Goal: Information Seeking & Learning: Check status

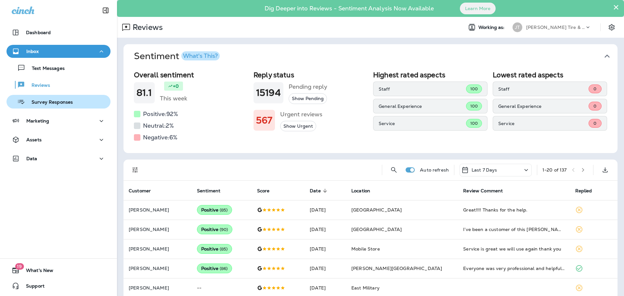
click at [50, 102] on p "Survey Responses" at bounding box center [49, 102] width 48 height 6
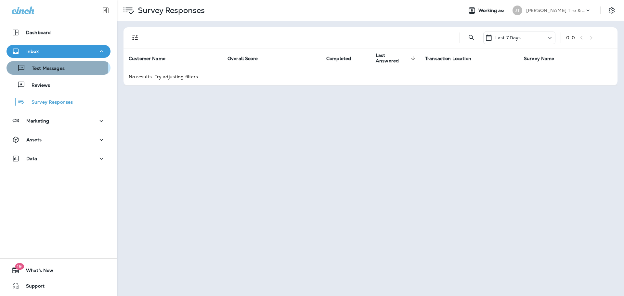
click at [49, 66] on p "Text Messages" at bounding box center [44, 69] width 39 height 6
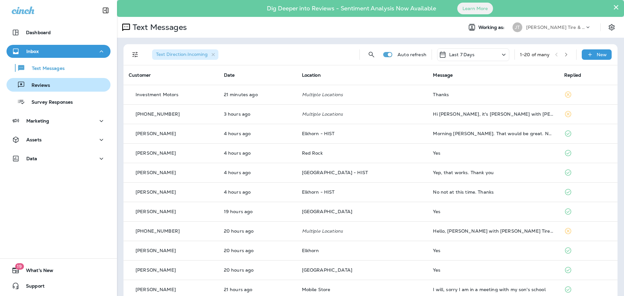
click at [44, 85] on p "Reviews" at bounding box center [37, 86] width 25 height 6
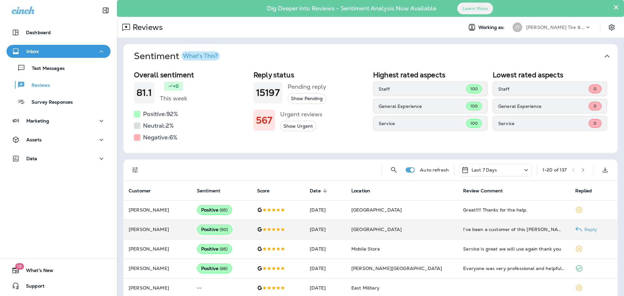
click at [511, 233] on div "I’ve been a customer of this [PERSON_NAME] Tire location for over 15 yrs and I’…" at bounding box center [513, 229] width 101 height 7
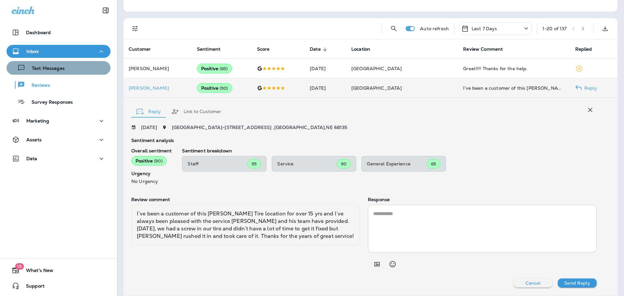
click at [76, 68] on div "Text Messages" at bounding box center [58, 68] width 99 height 10
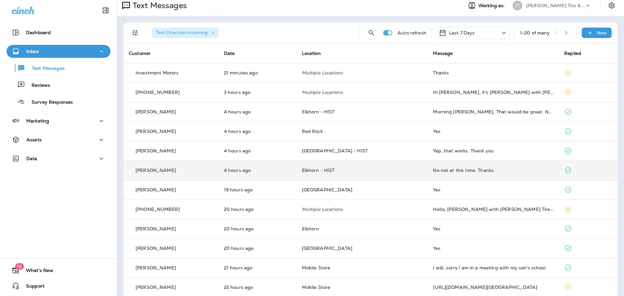
scroll to position [33, 0]
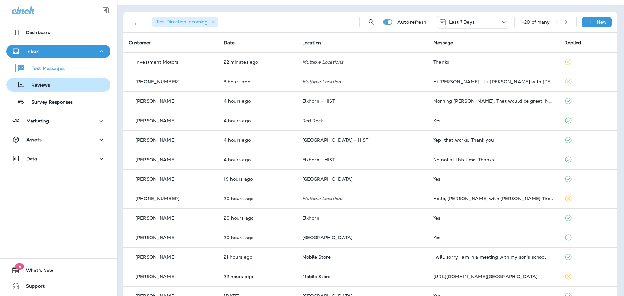
click at [58, 87] on div "Reviews" at bounding box center [58, 85] width 99 height 10
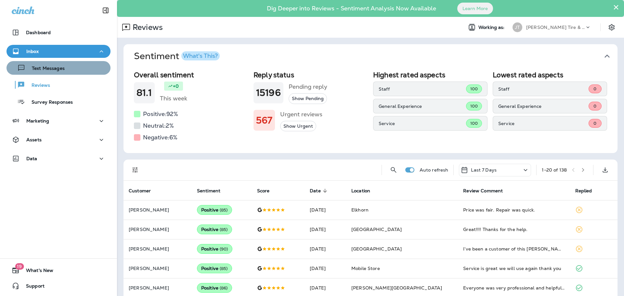
click at [68, 74] on button "Text Messages" at bounding box center [59, 68] width 104 height 14
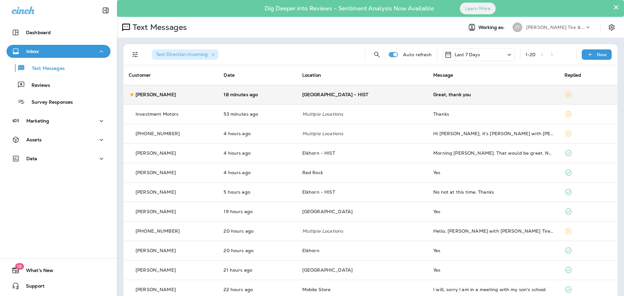
click at [348, 88] on td "[GEOGRAPHIC_DATA] - HIST" at bounding box center [362, 95] width 131 height 20
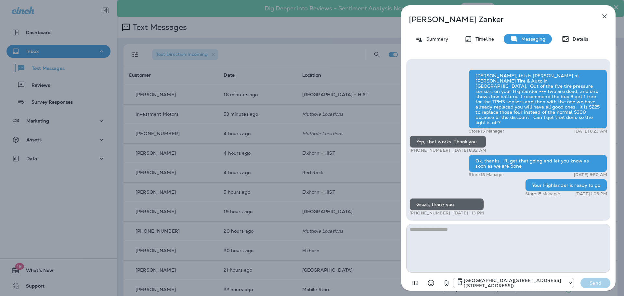
click at [607, 17] on icon "button" at bounding box center [605, 16] width 8 height 8
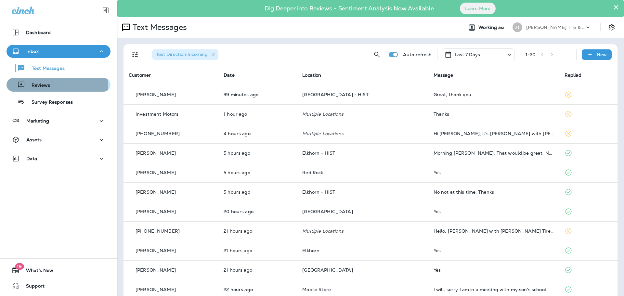
click at [56, 86] on div "Reviews" at bounding box center [58, 85] width 99 height 10
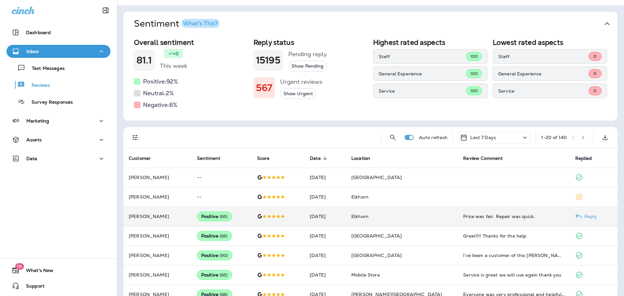
scroll to position [65, 0]
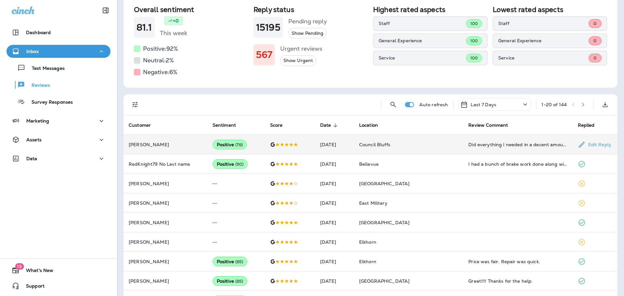
click at [469, 150] on td "Did everything I needed in a decent amount of time and kept me informed of the …" at bounding box center [517, 145] width 109 height 20
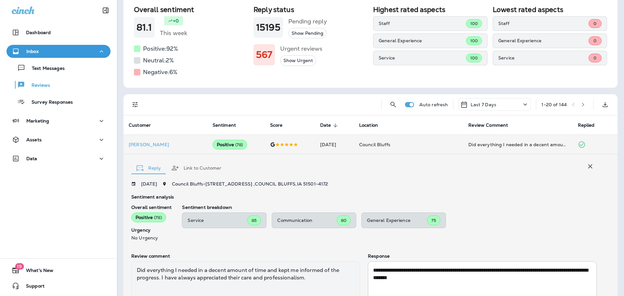
scroll to position [121, 0]
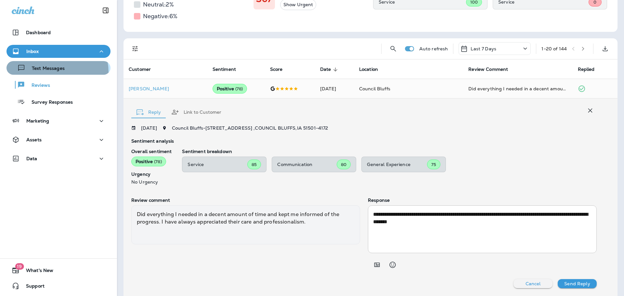
click at [49, 72] on div "Text Messages" at bounding box center [37, 68] width 56 height 10
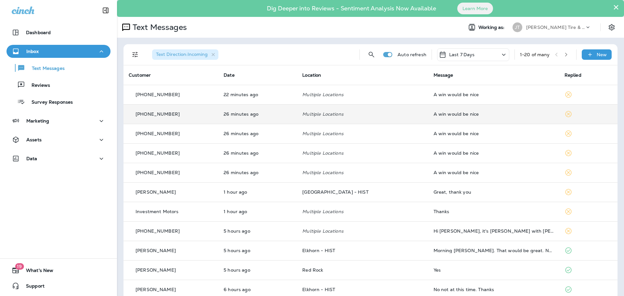
click at [474, 118] on td "A win would be nice" at bounding box center [493, 114] width 131 height 20
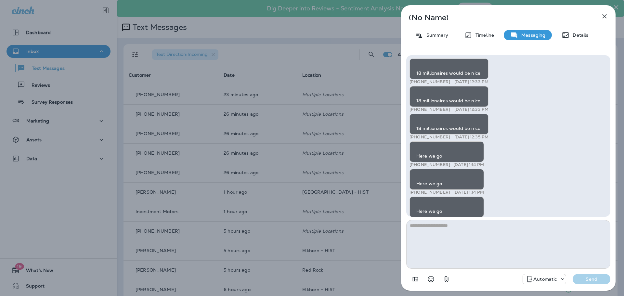
scroll to position [-8008, 0]
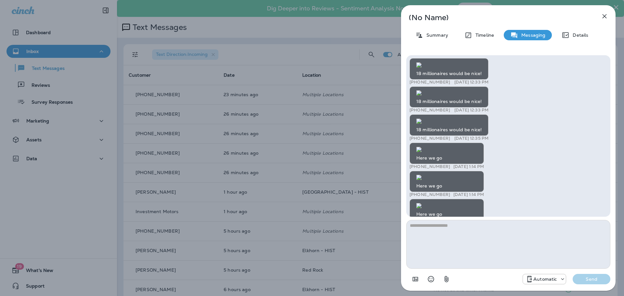
click at [607, 16] on icon "button" at bounding box center [605, 16] width 8 height 8
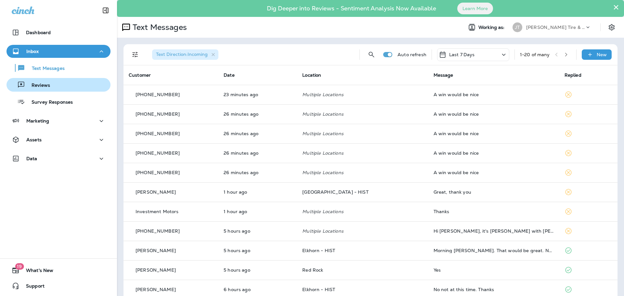
click at [49, 86] on p "Reviews" at bounding box center [37, 86] width 25 height 6
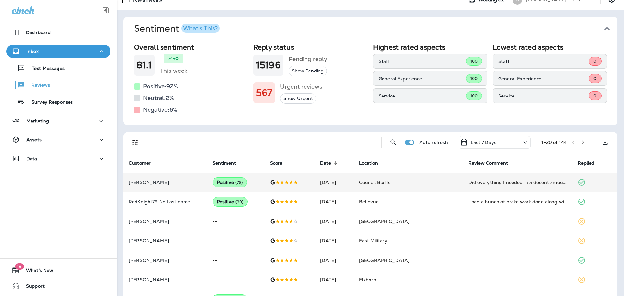
scroll to position [65, 0]
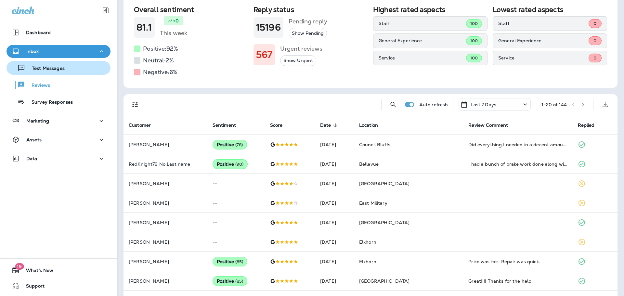
click at [60, 68] on p "Text Messages" at bounding box center [44, 69] width 39 height 6
